Goal: Information Seeking & Learning: Learn about a topic

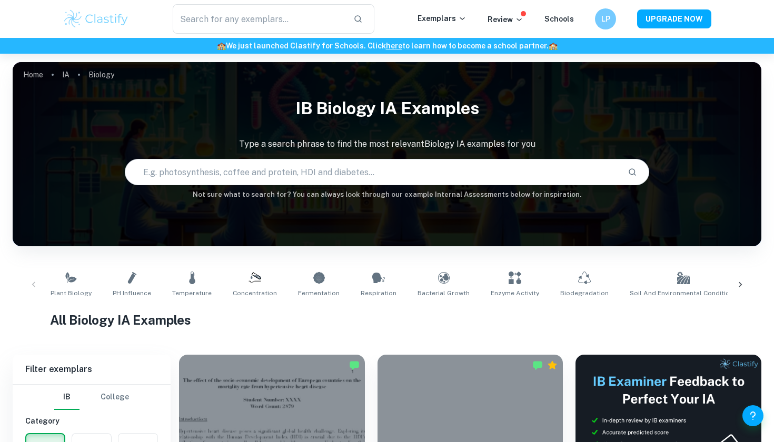
scroll to position [243, 0]
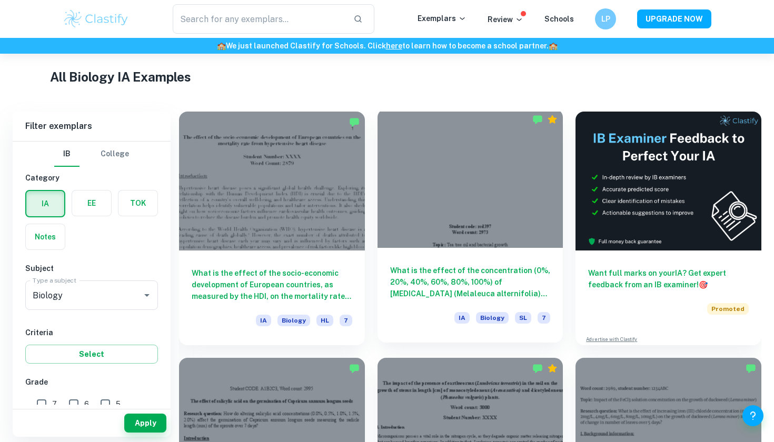
click at [496, 276] on h6 "What is the effect of the concentration (0%, 20%, 40%, 60%, 80%, 100%) of [MEDI…" at bounding box center [470, 282] width 161 height 35
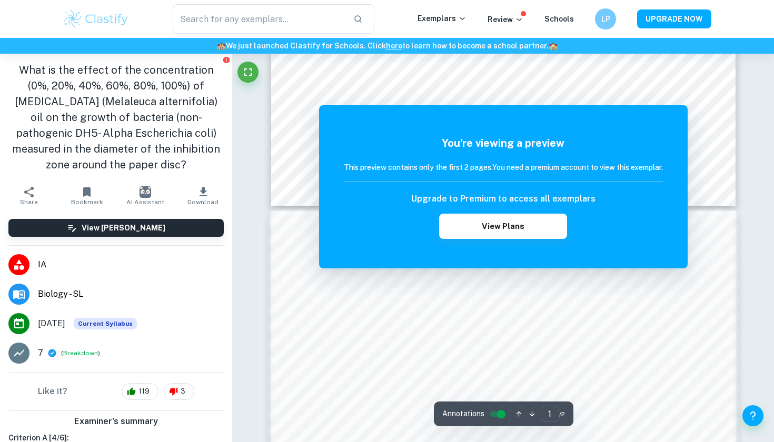
scroll to position [518, 0]
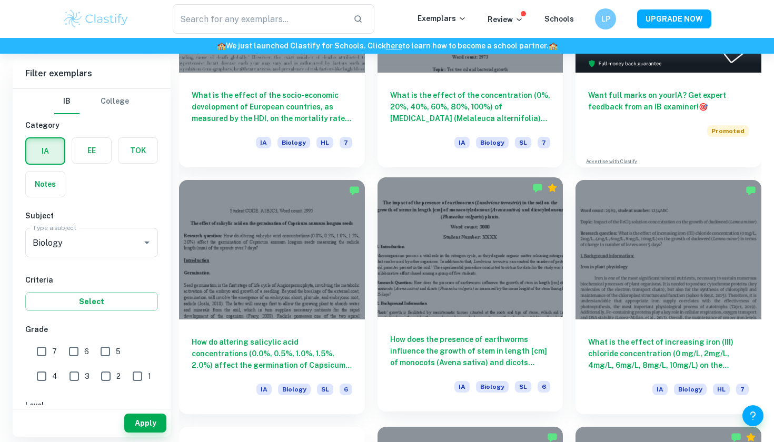
scroll to position [421, 0]
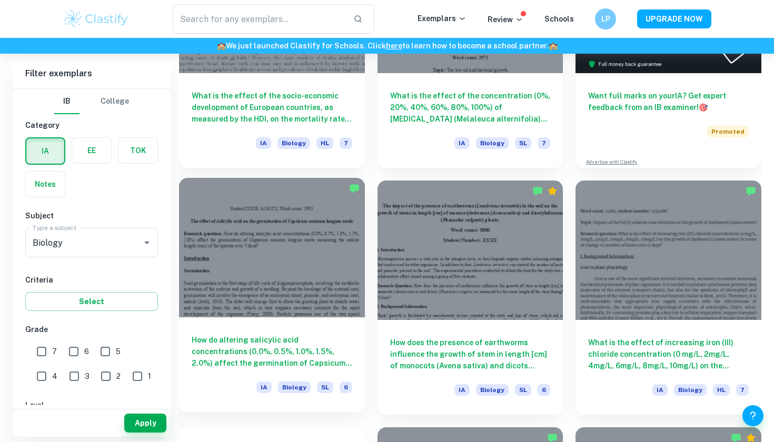
click at [306, 355] on h6 "How do altering salicylic acid concentrations (0.0%, 0.5%, 1.0%, 1.5%, 2.0%) af…" at bounding box center [272, 351] width 161 height 35
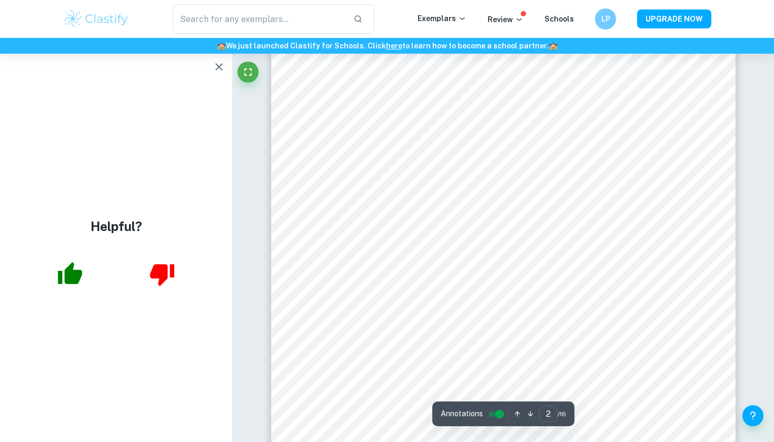
type input "1"
